Goal: Navigation & Orientation: Find specific page/section

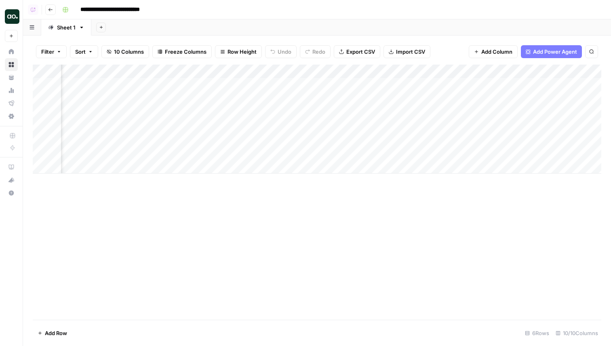
scroll to position [0, 88]
